Goal: Information Seeking & Learning: Learn about a topic

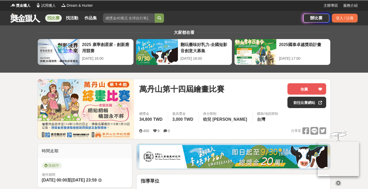
click at [52, 21] on link "找比賽" at bounding box center [53, 17] width 17 height 7
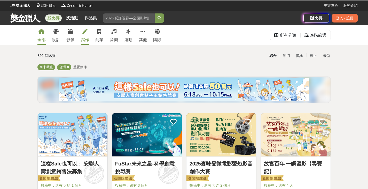
click at [81, 36] on link "寫作" at bounding box center [85, 34] width 8 height 19
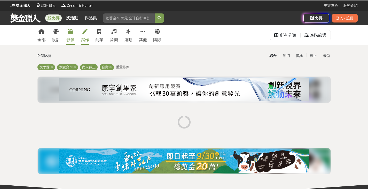
click at [72, 35] on link "影像" at bounding box center [70, 34] width 8 height 19
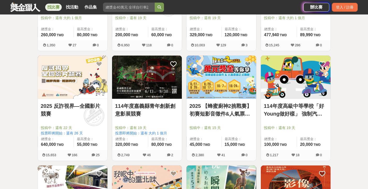
scroll to position [336, 0]
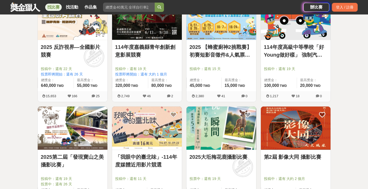
drag, startPoint x: 153, startPoint y: 72, endPoint x: 21, endPoint y: 100, distance: 134.6
click at [21, 100] on div "全部 設計 影像 寫作 商業 音樂 運動 其他 國際 所有分類 進階篩選 102 個比賽 綜合 熱門 獎金 截止 最新 攝影比賽 影片比賽 尚未截止 台灣 重…" at bounding box center [184, 99] width 368 height 820
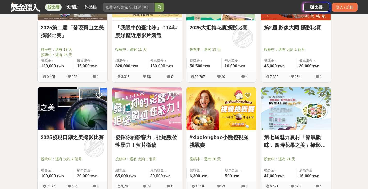
click at [154, 136] on link "發揮你的影響力，拒絕數位性暴力！短片徵稿" at bounding box center [147, 141] width 64 height 16
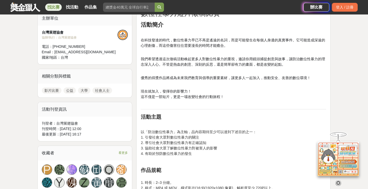
scroll to position [258, 0]
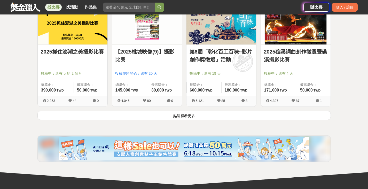
scroll to position [698, 0]
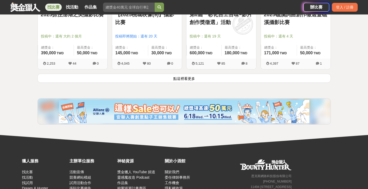
click at [190, 76] on button "點這裡看更多" at bounding box center [184, 78] width 294 height 9
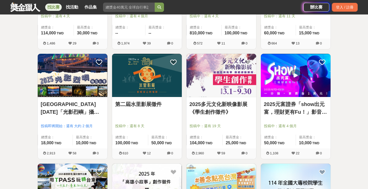
scroll to position [827, 0]
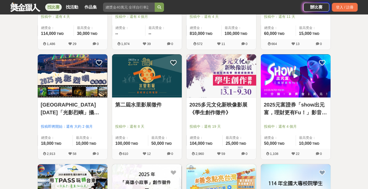
click at [147, 107] on link "第二屆水里影展徵件" at bounding box center [147, 105] width 64 height 8
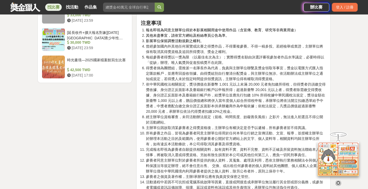
scroll to position [879, 0]
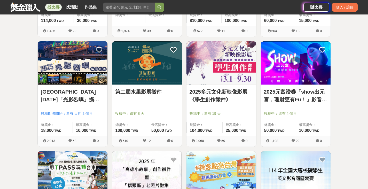
scroll to position [905, 0]
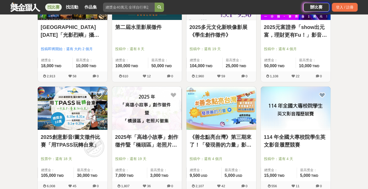
click at [288, 29] on link "2025元富證券「show出元富，理財更有Fu！」影音競賽活動" at bounding box center [296, 31] width 64 height 16
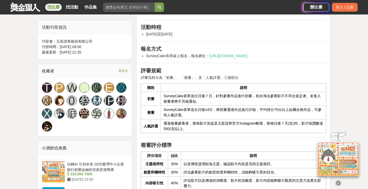
scroll to position [181, 0]
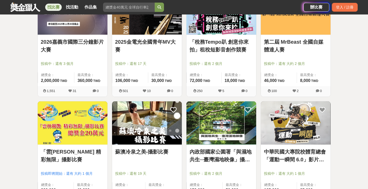
scroll to position [1266, 0]
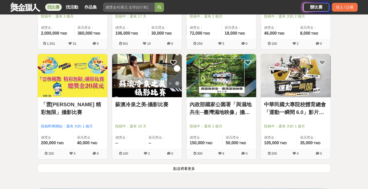
click at [235, 102] on link "內政部國家公園署「與濕地共生─臺灣濕地映像」攝影比賽" at bounding box center [222, 109] width 64 height 16
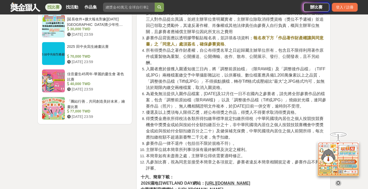
scroll to position [775, 0]
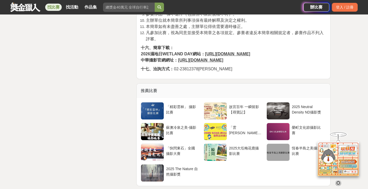
click at [214, 53] on u "https://wdtw.weebly.com" at bounding box center [227, 54] width 45 height 4
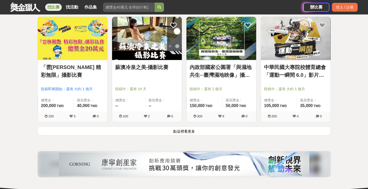
scroll to position [1344, 0]
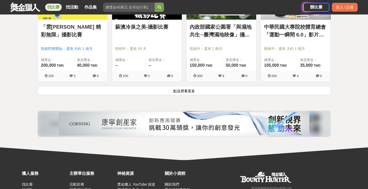
click at [178, 95] on button "點這裡看更多" at bounding box center [184, 90] width 294 height 9
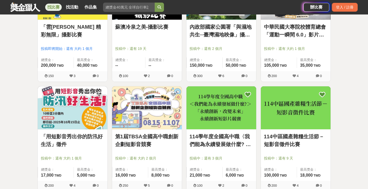
click at [87, 137] on link "「用短影音秀出你的防汛好生活」徵件" at bounding box center [73, 141] width 64 height 16
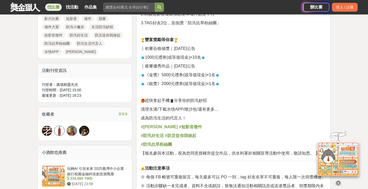
scroll to position [207, 0]
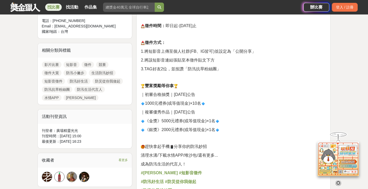
drag, startPoint x: 218, startPoint y: 113, endPoint x: 270, endPoint y: 133, distance: 55.3
click at [270, 133] on div "【水手秀一下 一起加入#TEAMWATER】 徵件大賞開跑啦！ 你有防汛小撇步嗎？ 生活中有哪些防汛妙招？ 快拍成短影音來分享吧！ 影片規格： 10秒至3分鐘…" at bounding box center [234, 181] width 186 height 418
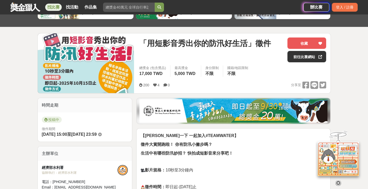
scroll to position [0, 0]
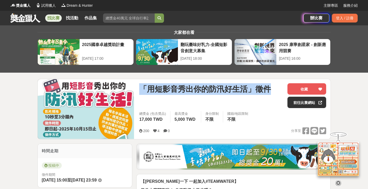
drag, startPoint x: 143, startPoint y: 87, endPoint x: 267, endPoint y: 96, distance: 123.9
click at [267, 96] on div "「用短影音秀出你的防汛好生活」徵件" at bounding box center [211, 95] width 144 height 25
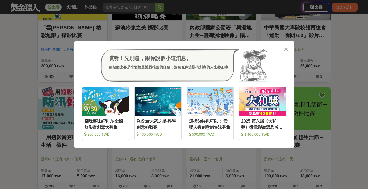
scroll to position [1344, 0]
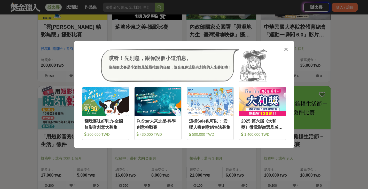
click at [285, 50] on icon at bounding box center [286, 49] width 4 height 5
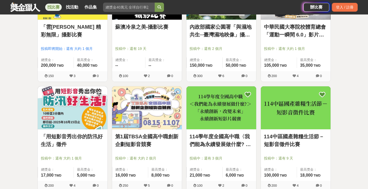
click at [299, 138] on link "114中區國產雜糧生活節－短影音徵件比賽" at bounding box center [296, 141] width 64 height 16
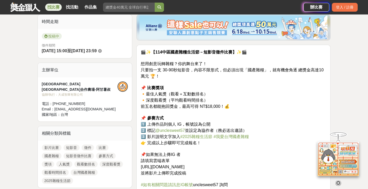
scroll to position [181, 0]
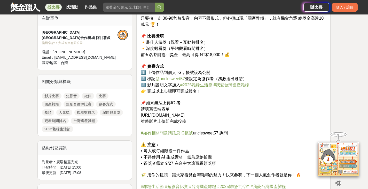
drag, startPoint x: 197, startPoint y: 115, endPoint x: 301, endPoint y: 124, distance: 104.5
click at [301, 123] on p "🎬✨【114中區國產雜糧生活節－短影音徵件比賽】✨🎬 想用創意玩轉雜糧？你的舞台來了！ 只要拍一支 30-90秒短影音，內容不限形式，但必須出現「國產雜糧」，…" at bounding box center [234, 93] width 186 height 192
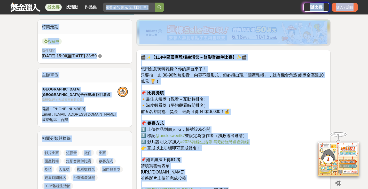
scroll to position [110, 0]
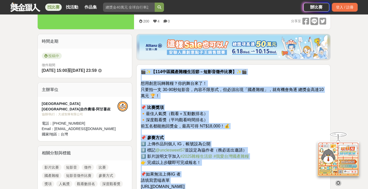
drag, startPoint x: 182, startPoint y: 110, endPoint x: 143, endPoint y: 72, distance: 54.8
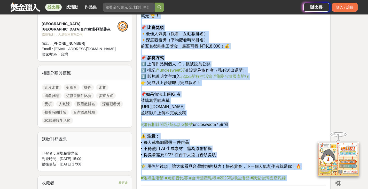
scroll to position [187, 0]
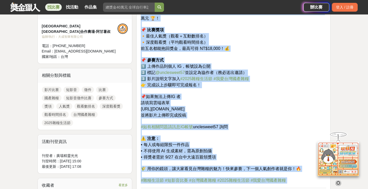
drag, startPoint x: 187, startPoint y: 92, endPoint x: 270, endPoint y: 86, distance: 82.6
click at [270, 86] on p "🎬✨【114中區國產雜糧生活節－短影音徵件比賽】✨🎬 想用創意玩轉雜糧？你的舞台來了！ 只要拍一支 30-90秒短影音，內容不限形式，但必須出現「國產雜糧」，…" at bounding box center [234, 87] width 186 height 192
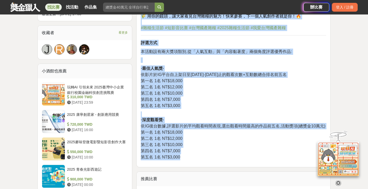
scroll to position [394, 0]
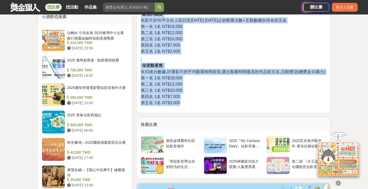
drag, startPoint x: 142, startPoint y: 45, endPoint x: 200, endPoint y: 111, distance: 87.5
copy div "🎬✨【114中區國產雜糧生活節－短影音徵件比賽】✨🎬 想用創意玩轉雜糧？你的舞台來了！ 只要拍一支 30-90秒短影音，內容不限形式，但必須出現「國產雜糧」，…"
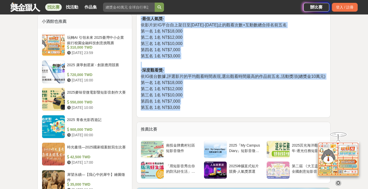
scroll to position [290, 0]
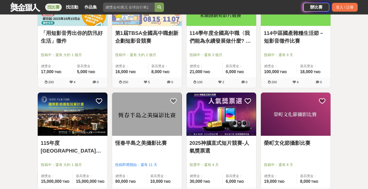
scroll to position [1525, 0]
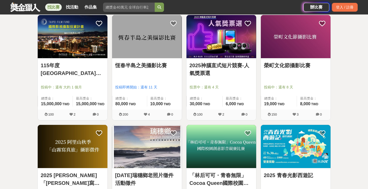
drag, startPoint x: 163, startPoint y: 30, endPoint x: 349, endPoint y: 85, distance: 193.2
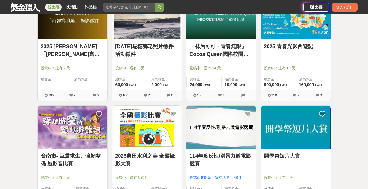
scroll to position [1706, 0]
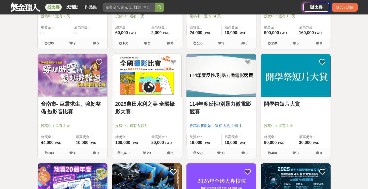
click at [88, 107] on link "台南市- 巨震求生、強韌整備 短影音比賽" at bounding box center [73, 108] width 64 height 16
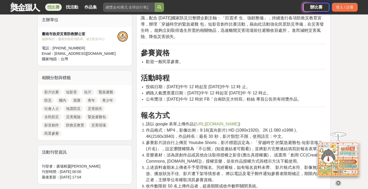
scroll to position [233, 0]
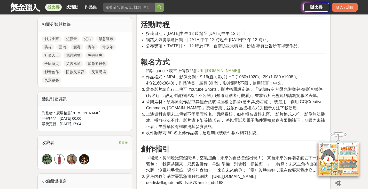
drag, startPoint x: 172, startPoint y: 106, endPoint x: 291, endPoint y: 128, distance: 120.7
click at [291, 128] on li "上述資料逾期未上傳者不予受理報名。另經審核，如有報名資料未齊、 影片格式未符、影像無法播放、播放狀況不佳、影片遭下架等情形者， 將以電話及電子郵件通知參賽者限…" at bounding box center [236, 120] width 180 height 19
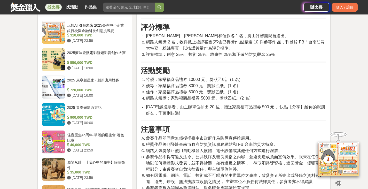
scroll to position [491, 0]
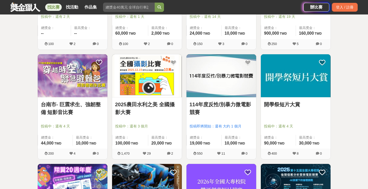
scroll to position [1706, 0]
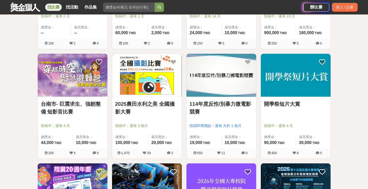
click at [74, 106] on link "台南市- 巨震求生、強韌整備 短影音比賽" at bounding box center [73, 108] width 64 height 16
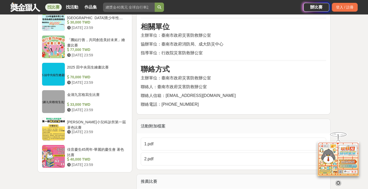
scroll to position [543, 0]
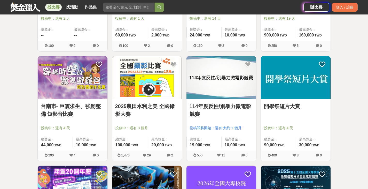
scroll to position [1706, 0]
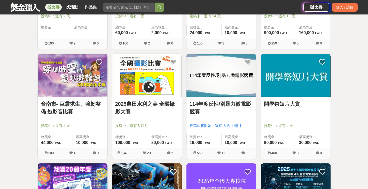
click at [158, 105] on link "2025農田水利之美 全國攝影大賽" at bounding box center [147, 108] width 64 height 16
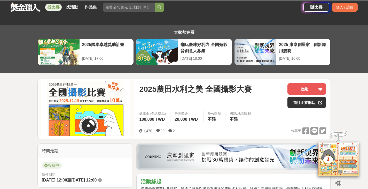
scroll to position [129, 0]
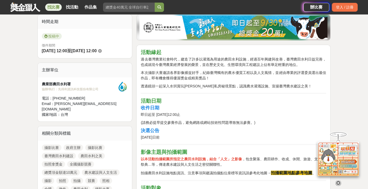
drag, startPoint x: 194, startPoint y: 99, endPoint x: 212, endPoint y: 120, distance: 26.9
click at [212, 120] on p "(請務必提早提交參賽作品，避免網路或網站技術性問題導致無法參賽。)" at bounding box center [234, 122] width 186 height 5
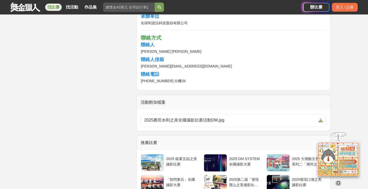
scroll to position [1060, 0]
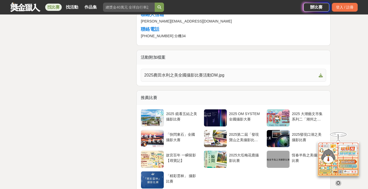
click at [196, 75] on span "2025農田水利之美全國攝影比賽活動DM.jpg" at bounding box center [230, 75] width 173 height 6
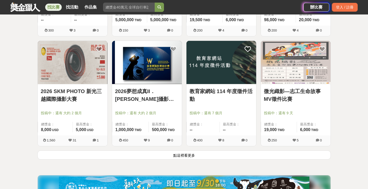
scroll to position [1990, 0]
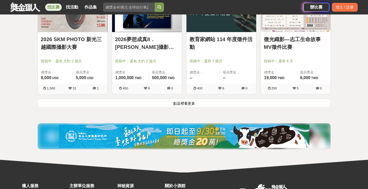
click at [186, 108] on button "點這裡看更多" at bounding box center [184, 102] width 294 height 9
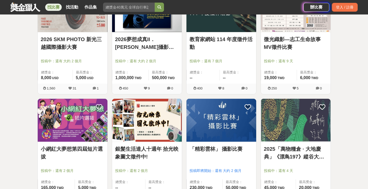
scroll to position [2093, 0]
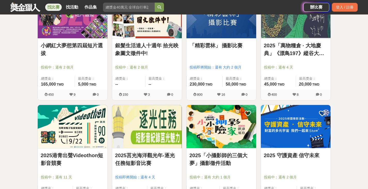
click at [211, 159] on link "2025「小攝影師的三個大夢」攝影徵件活動" at bounding box center [222, 159] width 64 height 16
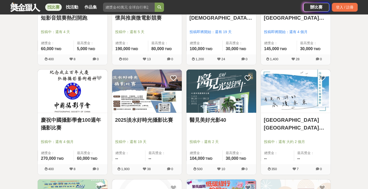
scroll to position [2533, 0]
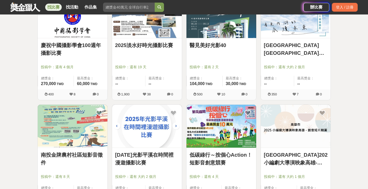
click at [231, 154] on link "低碳綠行～按個心Action！短影音創意競賽" at bounding box center [222, 159] width 64 height 16
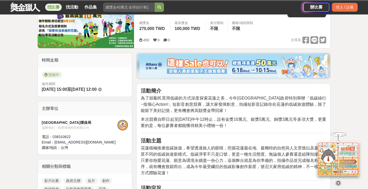
scroll to position [129, 0]
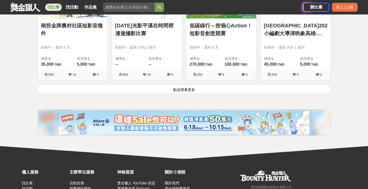
scroll to position [2610, 0]
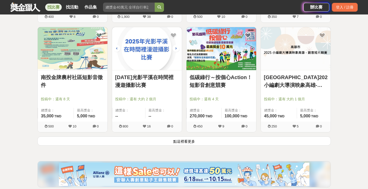
click at [97, 81] on link "南投金牌農村社區短影音徵件" at bounding box center [73, 81] width 64 height 16
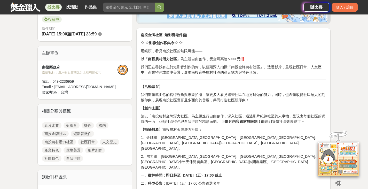
scroll to position [155, 0]
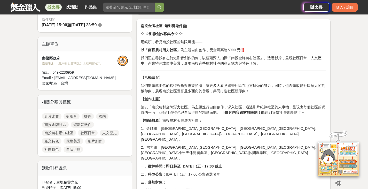
drag, startPoint x: 198, startPoint y: 81, endPoint x: 183, endPoint y: 88, distance: 16.1
click at [183, 88] on p "我們期望藉由你的獨特視角與專業拍攝，讓更多人看見這些社區在地方所做的努力，同時，也希望改變社區給人的刻板印象，展現南投社區豐富且多面向的發展，共同打造社區新形…" at bounding box center [234, 88] width 186 height 11
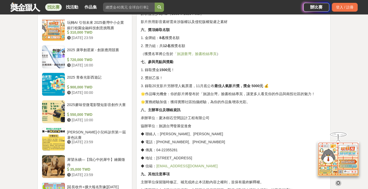
scroll to position [439, 0]
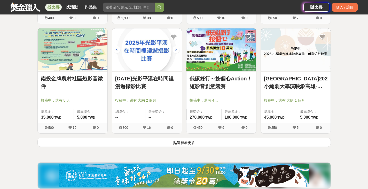
scroll to position [2610, 0]
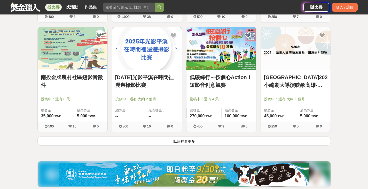
click at [189, 145] on button "點這裡看更多" at bounding box center [184, 140] width 294 height 9
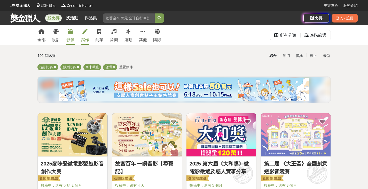
click at [88, 39] on div "寫作" at bounding box center [85, 40] width 8 height 6
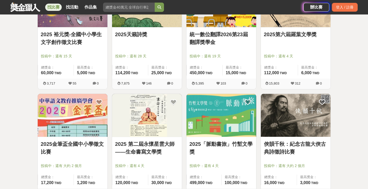
scroll to position [284, 0]
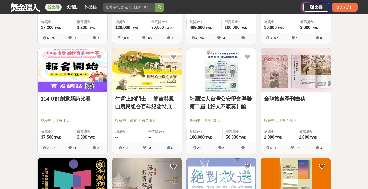
click at [161, 99] on link "牛背上的鬥士──簡吉與鳳山農民組合百年紀念特展觀展心得 徵文比賽" at bounding box center [147, 103] width 64 height 16
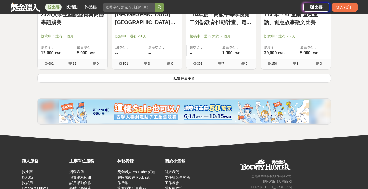
scroll to position [672, 0]
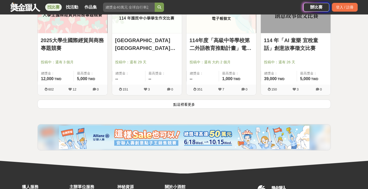
click at [309, 46] on link "114 年「AI 童樂 宜稅童話」創意故事徵文比賽" at bounding box center [296, 44] width 64 height 16
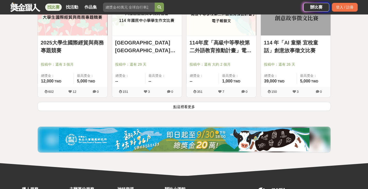
scroll to position [672, 0]
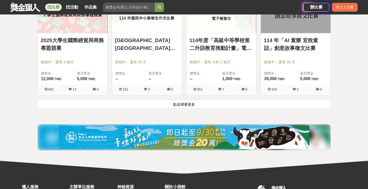
click at [215, 105] on button "點這裡看更多" at bounding box center [184, 103] width 294 height 9
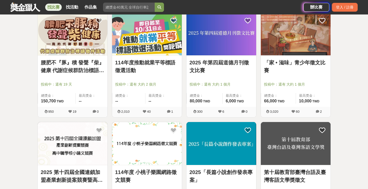
scroll to position [930, 0]
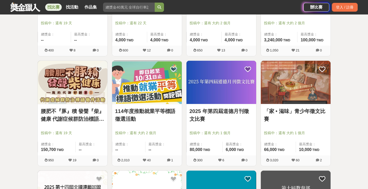
click at [155, 112] on link "114年度推動就業平等標語徵選活動" at bounding box center [147, 115] width 64 height 16
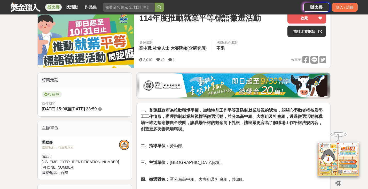
scroll to position [26, 0]
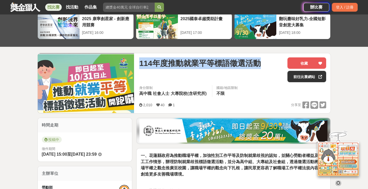
drag, startPoint x: 140, startPoint y: 63, endPoint x: 257, endPoint y: 71, distance: 117.4
click at [258, 71] on div "114年度推動就業平等標語徵選活動" at bounding box center [211, 69] width 144 height 25
copy span "114年度推動就業平等標語徵選活動"
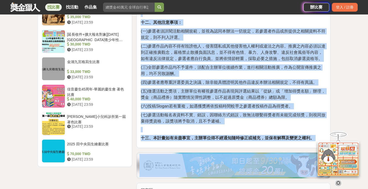
scroll to position [620, 0]
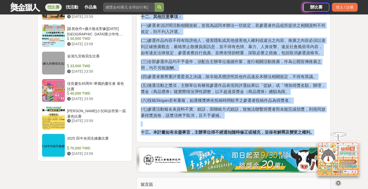
drag, startPoint x: 141, startPoint y: 104, endPoint x: 319, endPoint y: 122, distance: 178.5
copy div "一、花蓮縣政府為推動職場平權，加強性別工作平等及防制就業歧視的認知，並關心勞動者權益及勞工工作情形，辦理防制就業歧視標語徵選活動，並分為高中組、大專組及社會組…"
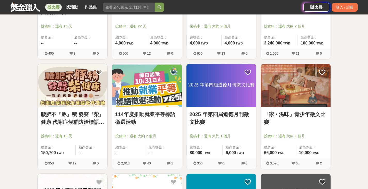
scroll to position [930, 0]
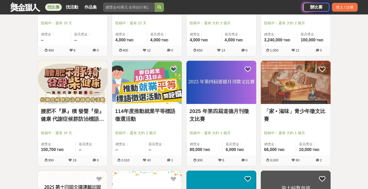
click at [308, 113] on link "「家 • 滋味」青少年徵文比賽" at bounding box center [296, 115] width 64 height 16
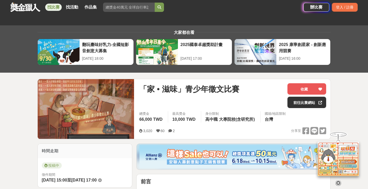
scroll to position [103, 0]
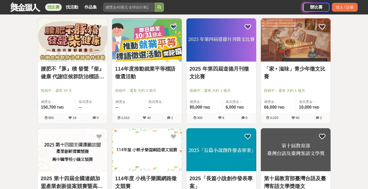
scroll to position [956, 0]
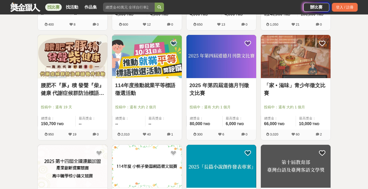
click at [84, 85] on link "腰肥不『豚』積 發聲『柴』健康 代謝症候群防治標語徵件活動" at bounding box center [73, 89] width 64 height 16
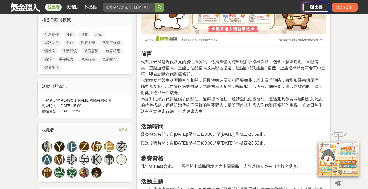
scroll to position [284, 0]
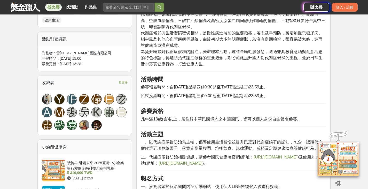
drag, startPoint x: 216, startPoint y: 120, endPoint x: 193, endPoint y: 120, distance: 22.7
click at [193, 120] on span "凡年滿18歲(含)以上，居住於中華民國境內之本國國民，皆可以個人身份自由報名參賽。" at bounding box center [221, 119] width 160 height 4
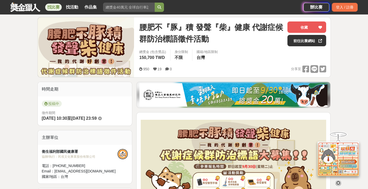
scroll to position [0, 0]
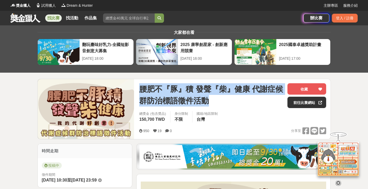
drag, startPoint x: 140, startPoint y: 87, endPoint x: 213, endPoint y: 100, distance: 73.4
click at [213, 100] on span "腰肥不『豚』積 發聲『柴』健康 代謝症候群防治標語徵件活動" at bounding box center [211, 94] width 144 height 23
copy span "腰肥不『豚』積 發聲『柴』健康 代謝症候群防治標語徵件活動"
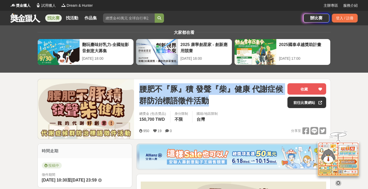
copy span "腰肥不『豚』積 發聲『柴』健康 代謝症候群防治標語徵件活動"
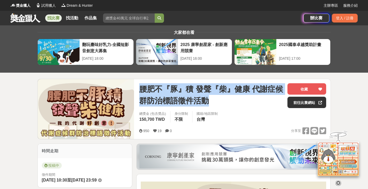
copy span "腰肥不『豚』積 發聲『柴』健康 代謝症候群防治標語徵件活動"
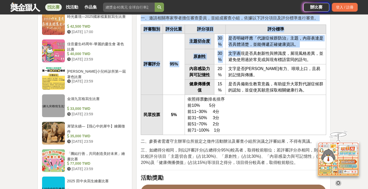
scroll to position [617, 0]
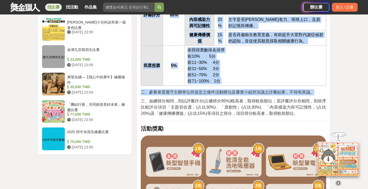
drag, startPoint x: 142, startPoint y: 52, endPoint x: 314, endPoint y: 126, distance: 187.1
click at [314, 126] on div "前言 代謝症候群是現代常見的慢性病警訊，係指身體同時出現多項指標異常，包含：腰圍過粗、血壓偏高、空腹血糖偏高、三酸甘油酯偏高及高密度脂蛋白膽固醇(好膽固醇)偏…" at bounding box center [234, 58] width 186 height 987
copy div "活動時間 參賽報名時間：自114年8月7日(星期四)10:30起至9月30日(星期二)23:59止。 民眾投票時間：自114年10月1日(星期三)00:00起…"
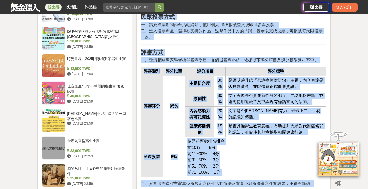
scroll to position [565, 0]
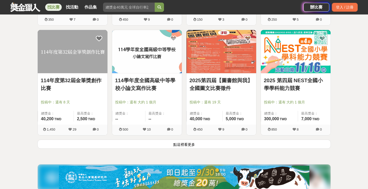
scroll to position [1318, 0]
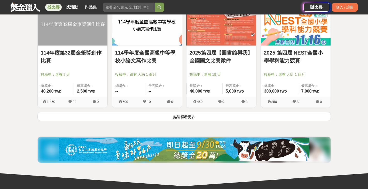
click at [190, 120] on button "點這裡看更多" at bounding box center [184, 116] width 294 height 9
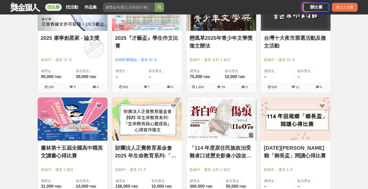
scroll to position [1473, 0]
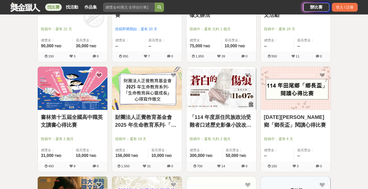
click at [309, 117] on link "114 年田尾鄉「鄉長盃」閱讀心得比賽" at bounding box center [296, 121] width 64 height 16
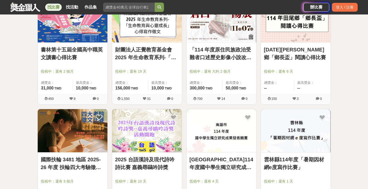
scroll to position [1499, 0]
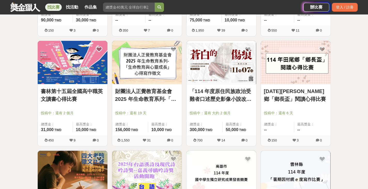
click at [157, 91] on link "財團法人正覺教育基金會 2025 年生命教育系列-「生命教育與心靈成長」心得寫作徵文" at bounding box center [147, 95] width 64 height 16
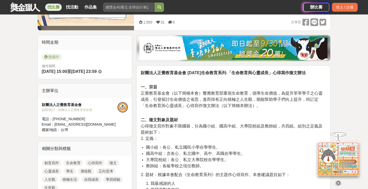
scroll to position [155, 0]
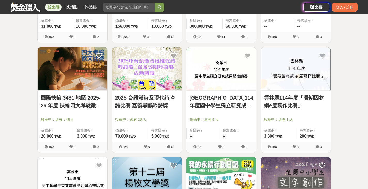
scroll to position [1680, 0]
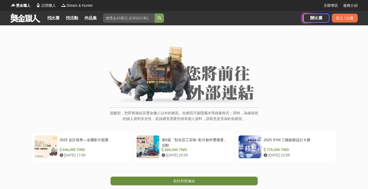
click at [194, 180] on span "前往外部連結" at bounding box center [184, 181] width 22 height 4
